Goal: Information Seeking & Learning: Learn about a topic

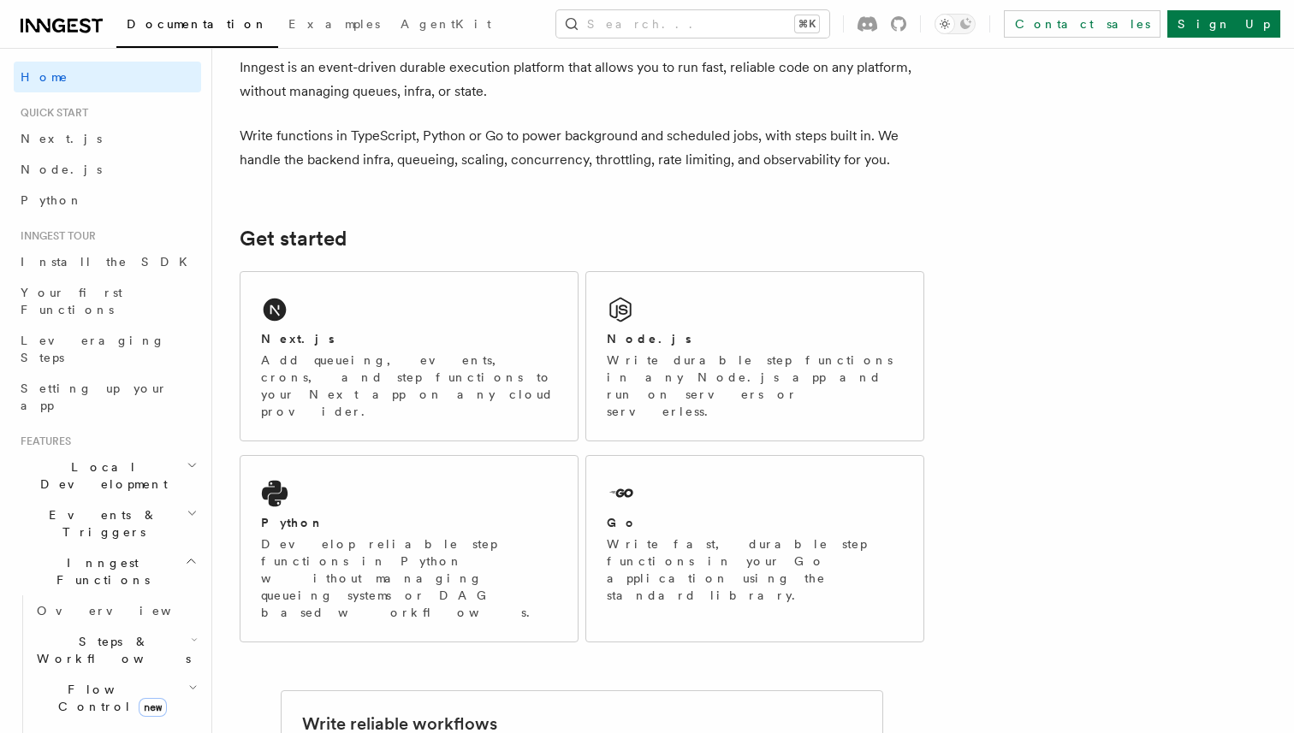
scroll to position [89, 0]
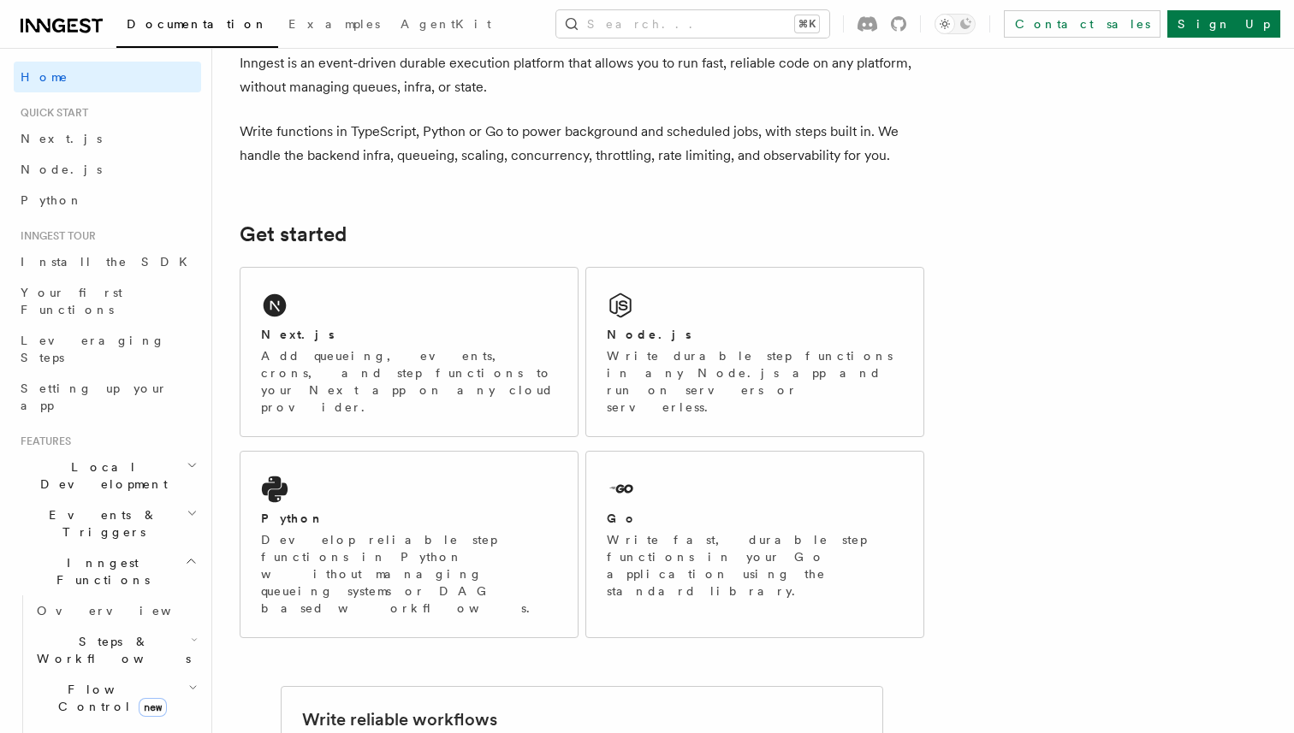
click at [133, 500] on h2 "Events & Triggers" at bounding box center [107, 524] width 187 height 48
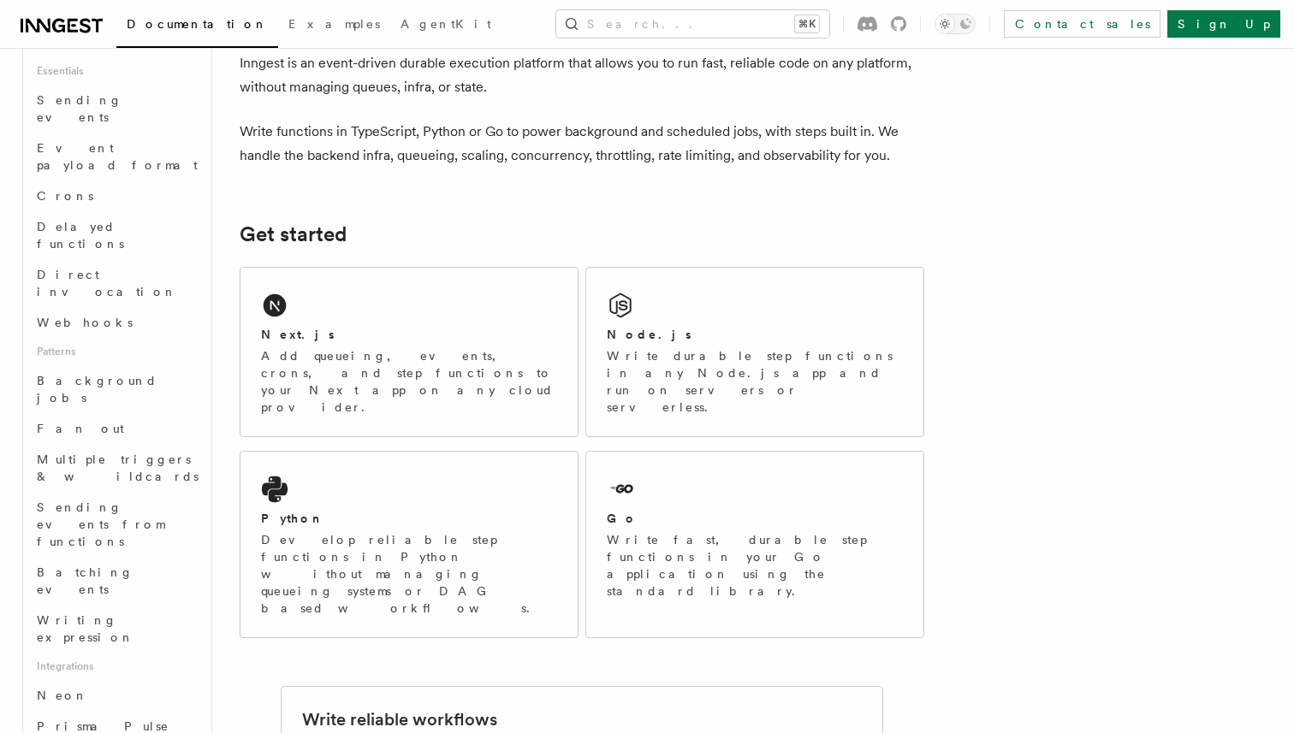
scroll to position [523, 0]
click at [140, 555] on link "Batching events" at bounding box center [115, 579] width 171 height 48
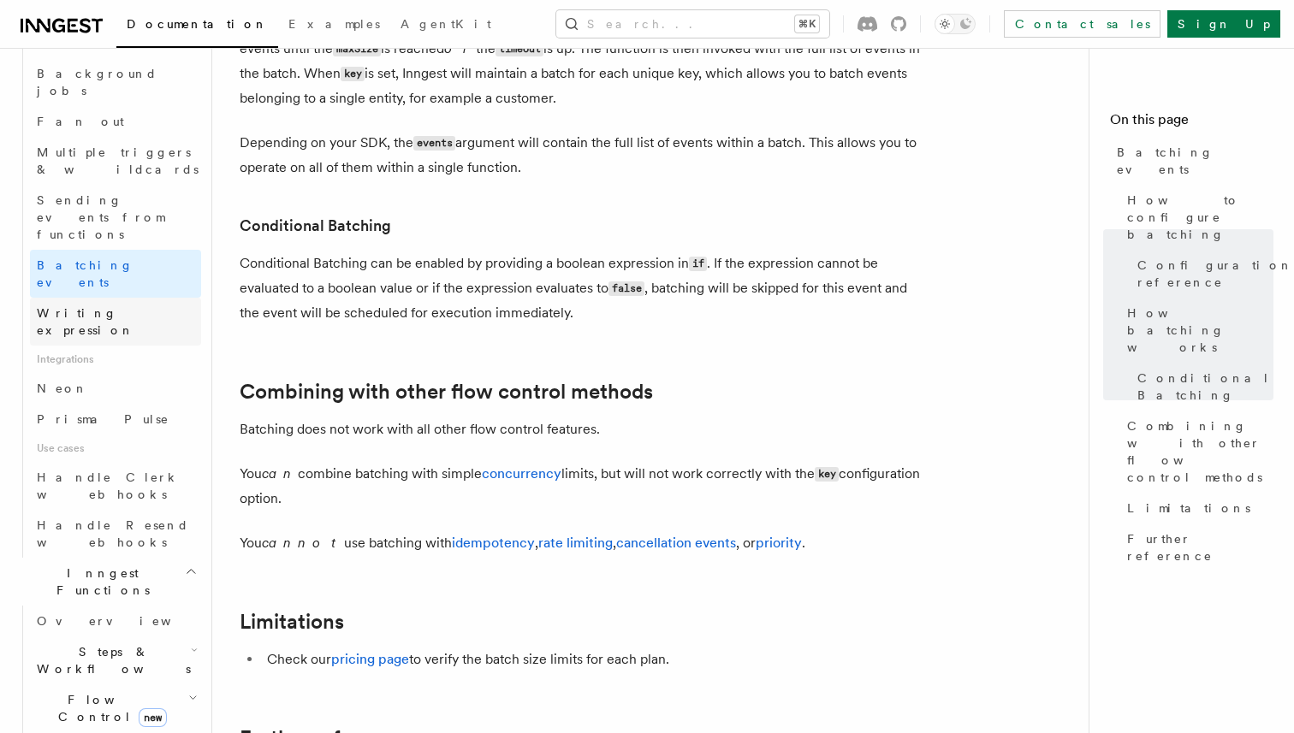
scroll to position [867, 0]
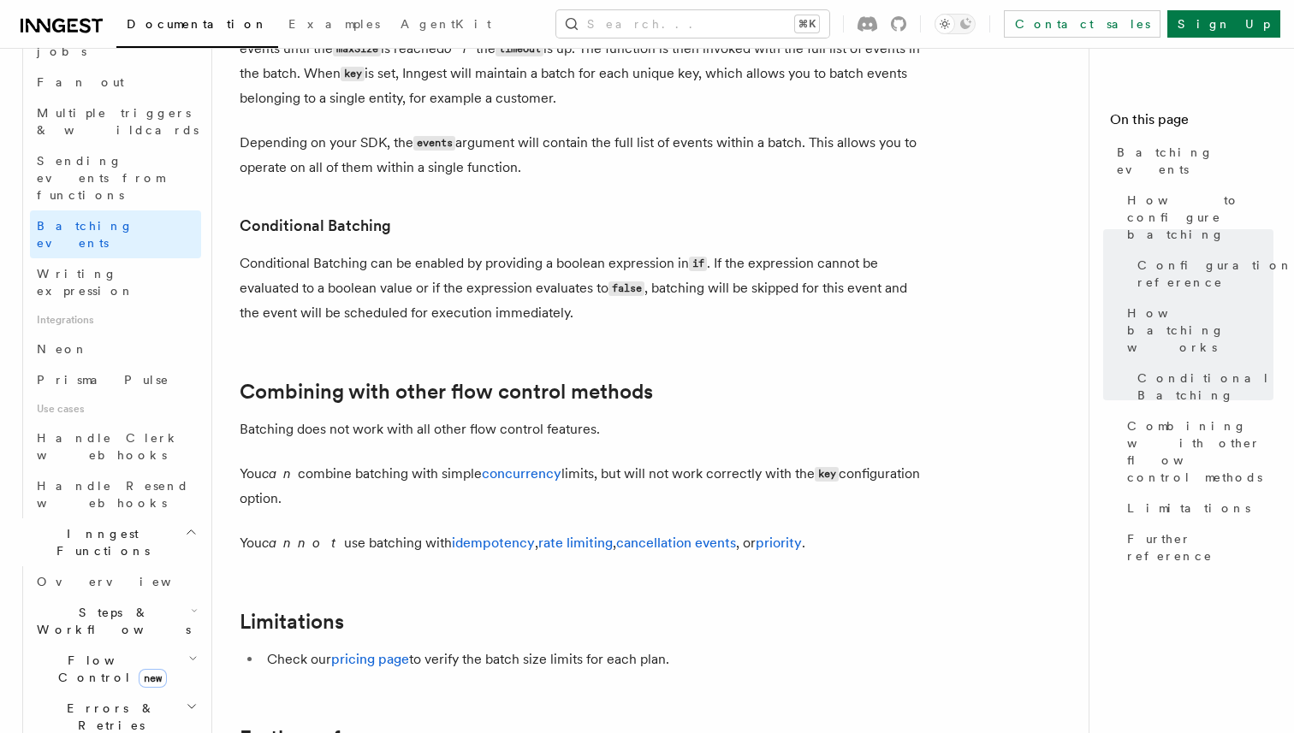
click at [162, 597] on h2 "Steps & Workflows" at bounding box center [115, 621] width 171 height 48
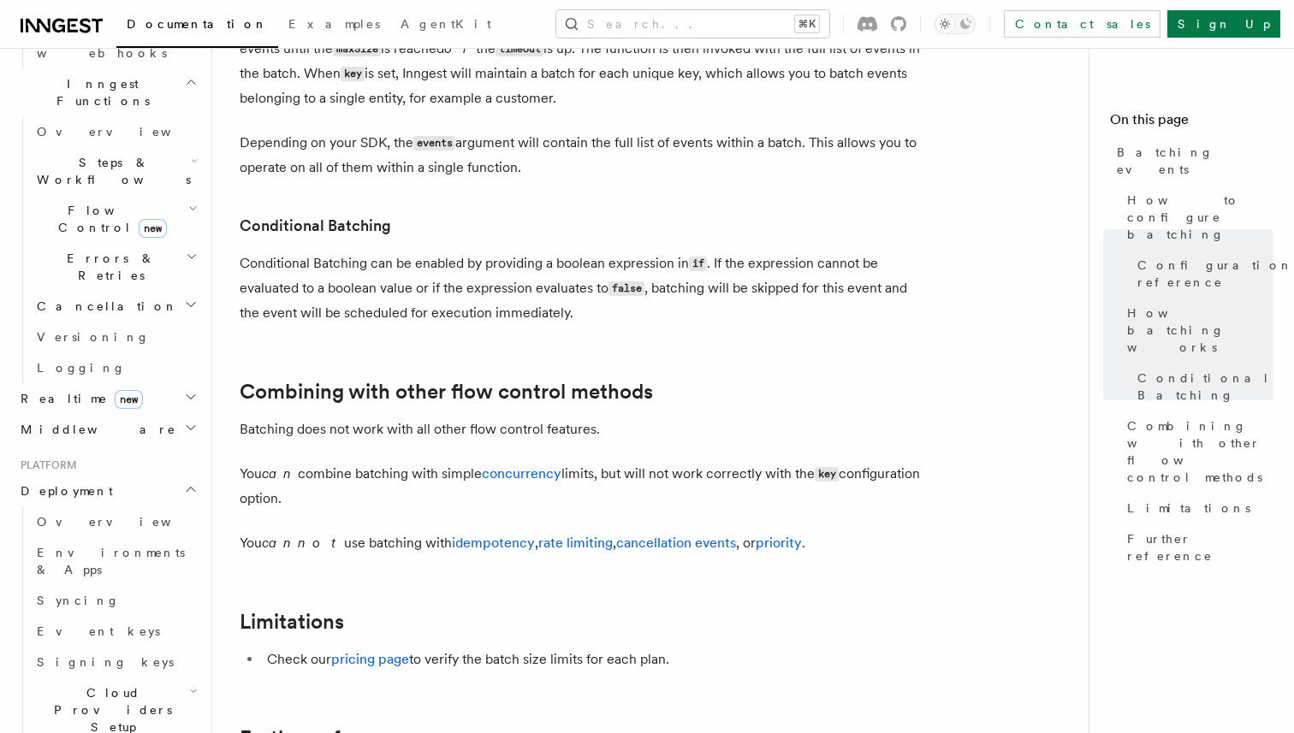
scroll to position [1365, 0]
